Goal: Check status: Check status

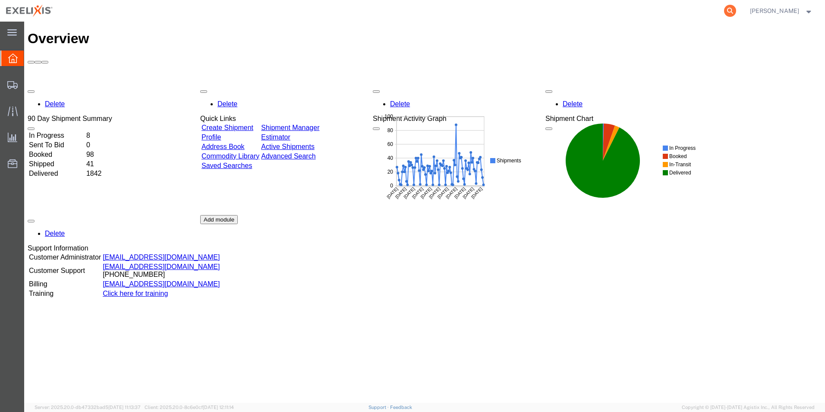
click at [736, 12] on icon at bounding box center [730, 11] width 12 height 12
click at [13, 79] on div at bounding box center [12, 84] width 24 height 17
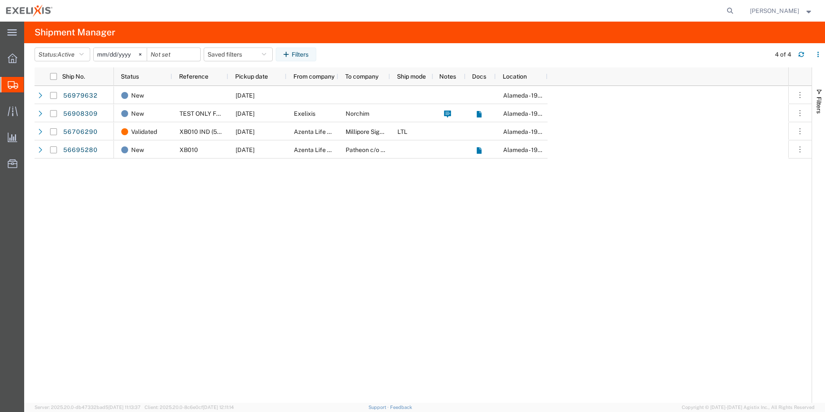
click at [0, 0] on span "Shipment Manager" at bounding box center [0, 0] width 0 height 0
click at [132, 253] on div "New [DATE] [GEOGRAPHIC_DATA] - 1951 New TEST ONLY FOR WORLD COURIER [DATE] Exel…" at bounding box center [451, 244] width 675 height 317
click at [84, 55] on icon "button" at bounding box center [81, 54] width 4 height 6
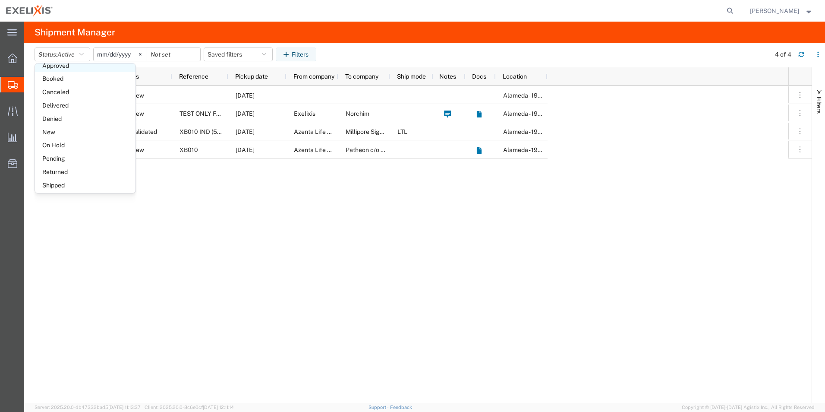
scroll to position [50, 0]
click at [65, 102] on span "Delivered" at bounding box center [85, 102] width 101 height 13
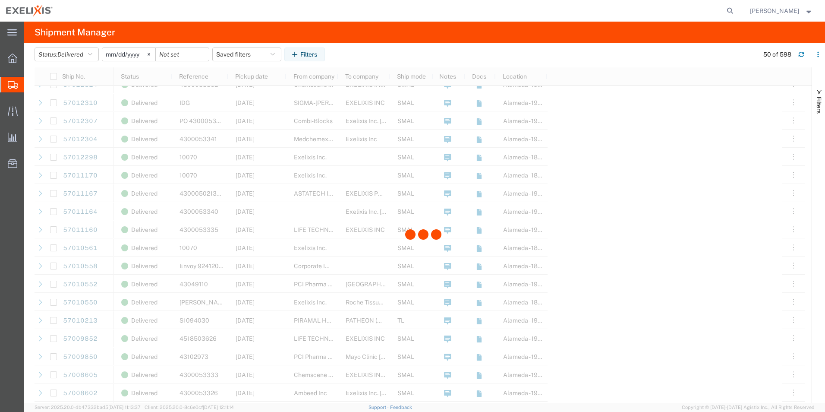
scroll to position [432, 0]
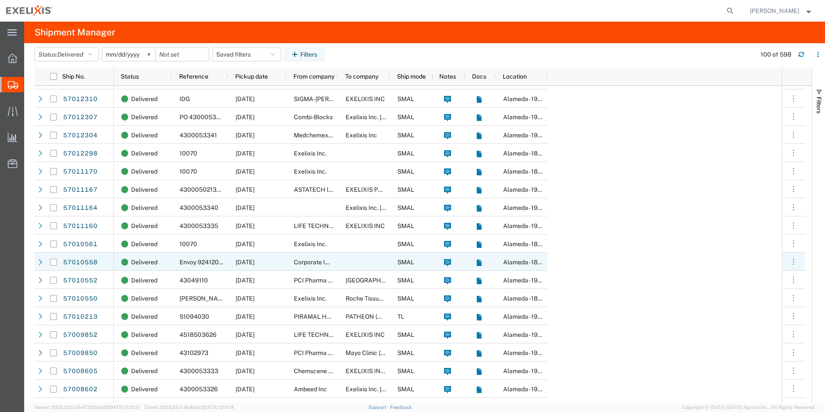
scroll to position [216, 0]
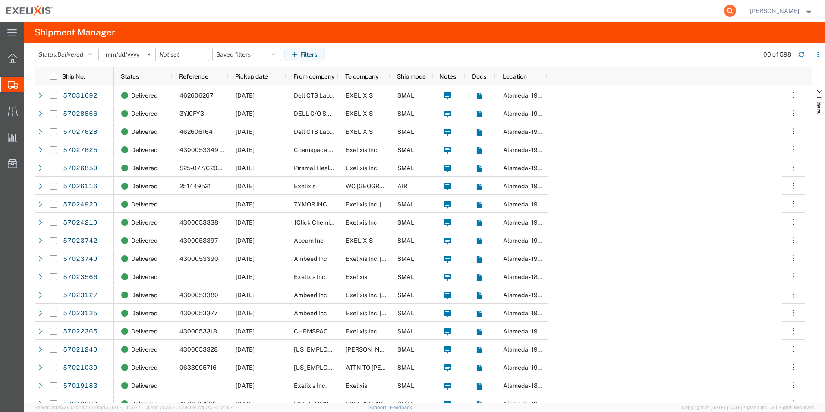
click at [736, 11] on icon at bounding box center [730, 11] width 12 height 12
click at [610, 12] on input "search" at bounding box center [593, 10] width 262 height 21
click at [539, 16] on input "search" at bounding box center [593, 10] width 262 height 21
paste input "05776107393"
type input "05776107393"
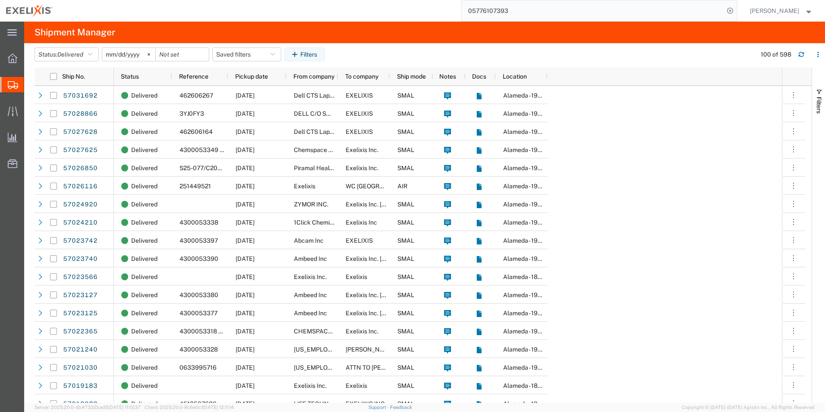
drag, startPoint x: 531, startPoint y: 7, endPoint x: 276, endPoint y: 20, distance: 255.4
click at [276, 20] on div "05776107393" at bounding box center [398, 11] width 679 height 22
click at [544, 14] on input "search" at bounding box center [593, 10] width 262 height 21
type input "H385457"
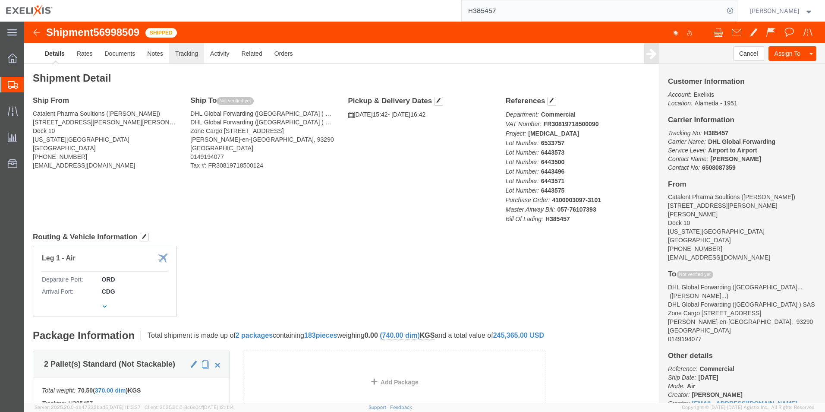
click link "Tracking"
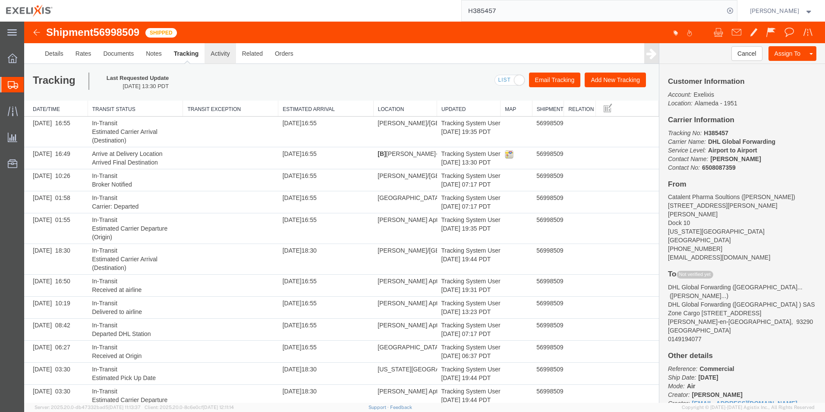
click at [219, 57] on link "Activity" at bounding box center [220, 53] width 31 height 21
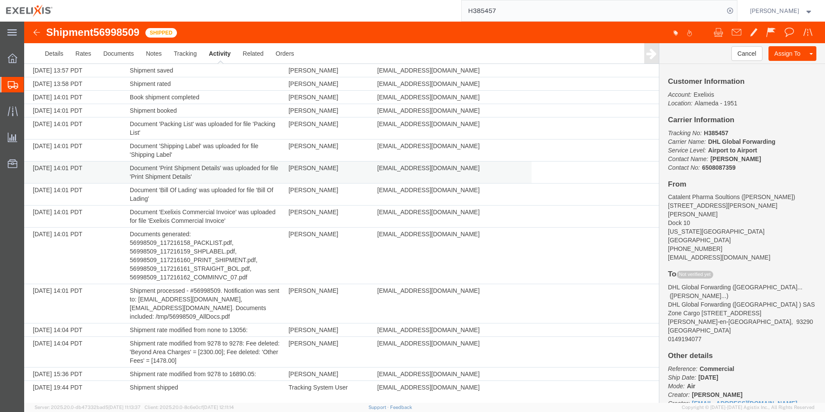
scroll to position [554, 0]
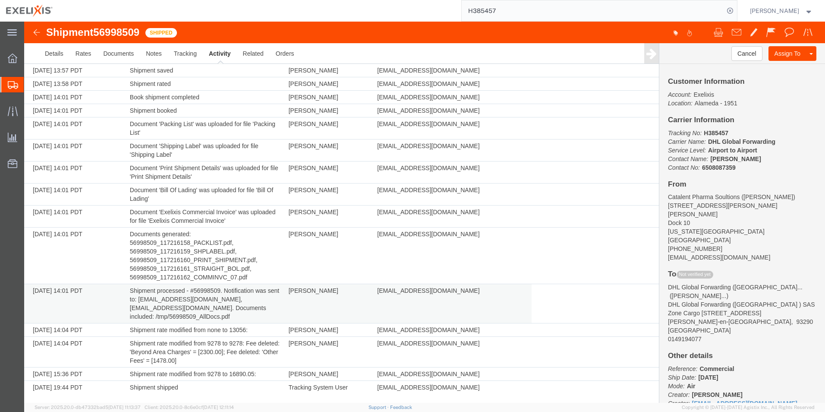
drag, startPoint x: 457, startPoint y: 298, endPoint x: 462, endPoint y: 292, distance: 8.0
click at [457, 297] on td "[EMAIL_ADDRESS][DOMAIN_NAME]" at bounding box center [452, 303] width 159 height 39
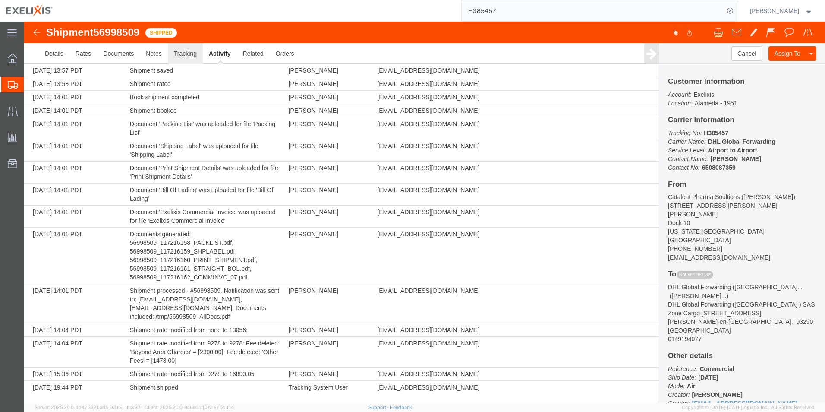
click at [178, 50] on link "Tracking" at bounding box center [185, 53] width 35 height 21
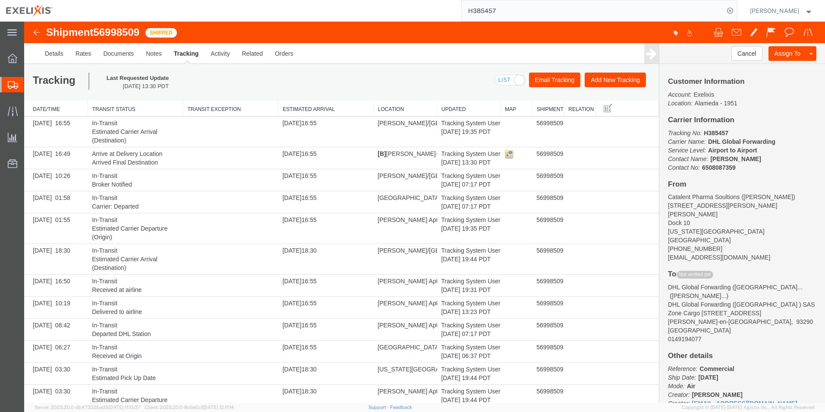
click at [35, 32] on img at bounding box center [37, 32] width 10 height 10
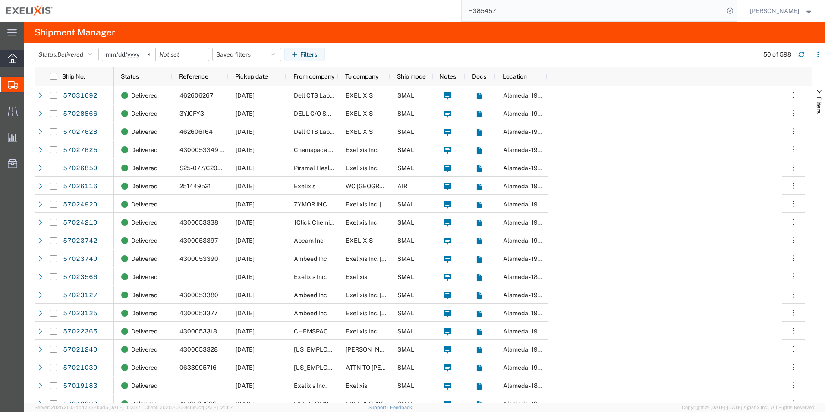
click at [10, 59] on icon at bounding box center [12, 58] width 9 height 9
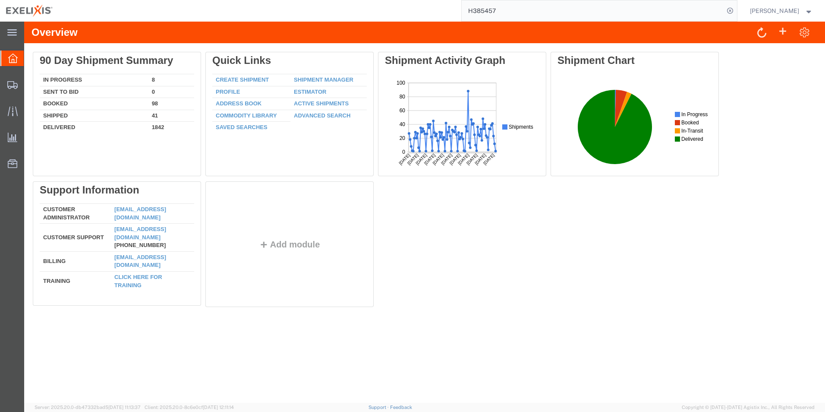
click at [518, 15] on input "H385457" at bounding box center [593, 10] width 262 height 21
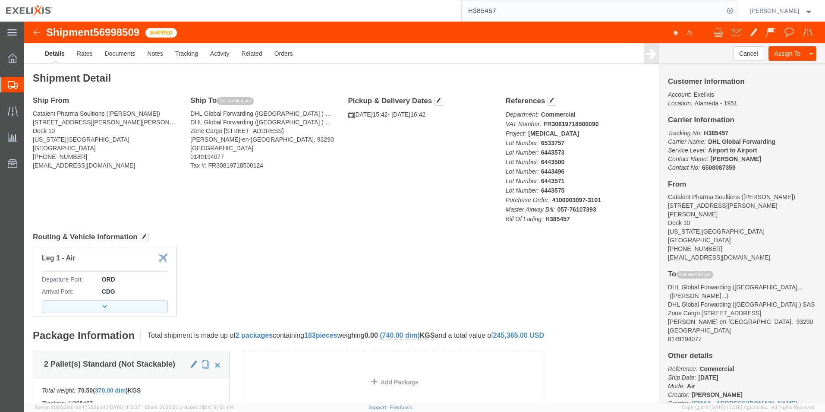
click button "button"
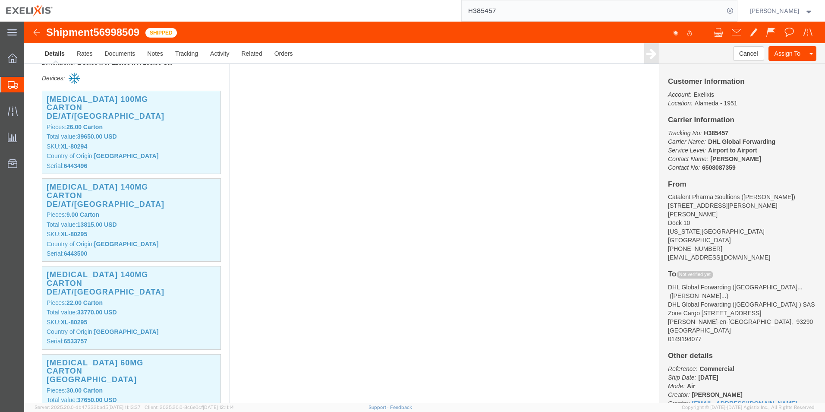
scroll to position [302, 0]
